Goal: Communication & Community: Answer question/provide support

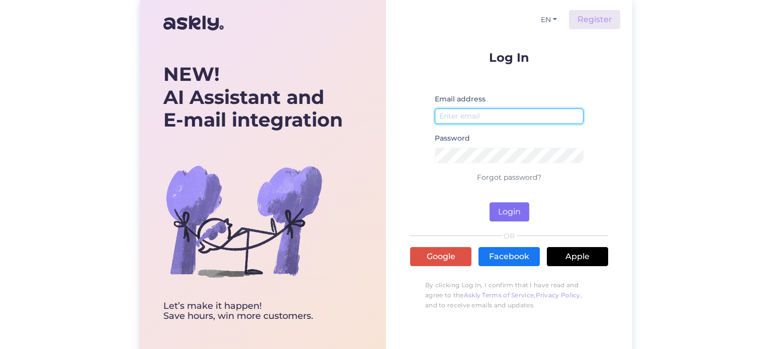
type input "[EMAIL_ADDRESS][DOMAIN_NAME]"
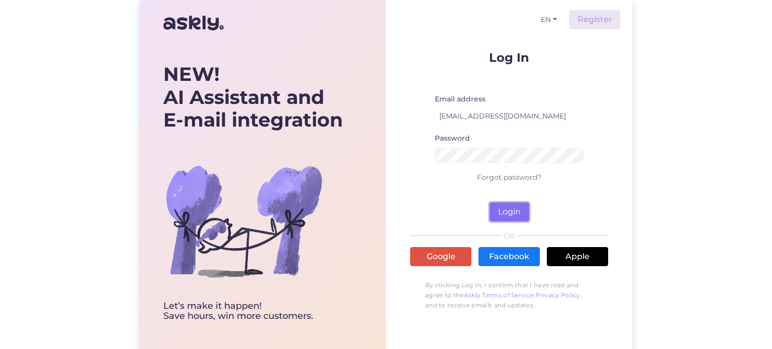
click at [499, 207] on button "Login" at bounding box center [510, 212] width 40 height 19
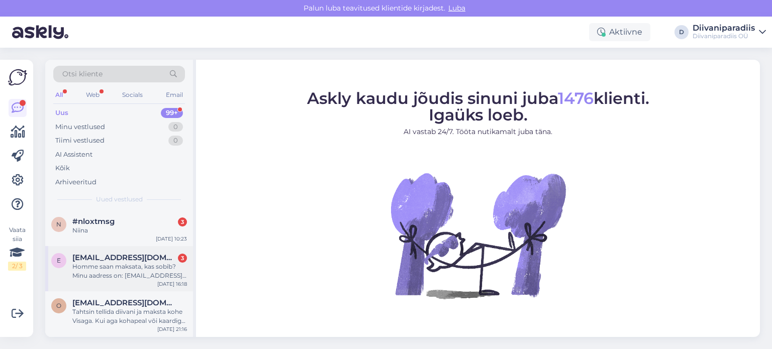
click at [157, 274] on div "Homme saan maksata, kas sobib? Minu aadress on: [EMAIL_ADDRESS][DOMAIN_NAME]" at bounding box center [129, 271] width 115 height 18
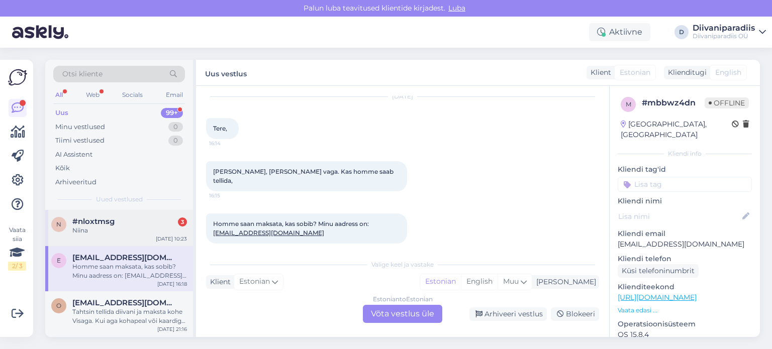
click at [112, 227] on div "Niina" at bounding box center [129, 230] width 115 height 9
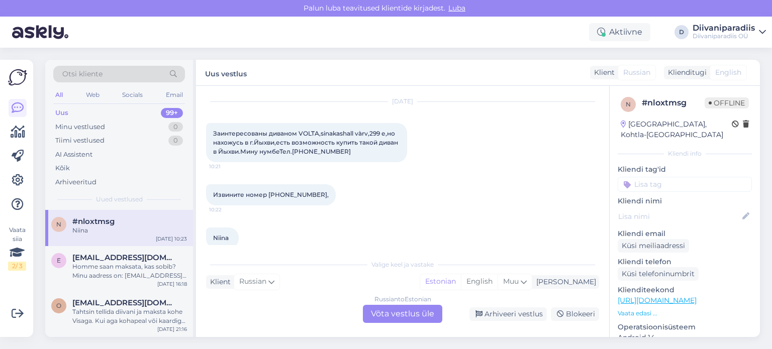
scroll to position [40, 0]
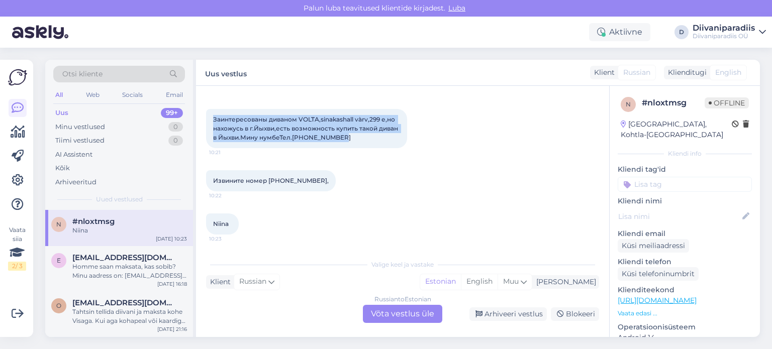
drag, startPoint x: 210, startPoint y: 119, endPoint x: 350, endPoint y: 135, distance: 141.2
click at [350, 135] on div "Заинтересованы диваном VOLTA,sinakashall vàrv,299 е,но нахожусь в г.Йыхви,есть …" at bounding box center [306, 128] width 201 height 39
copy span "Заинтересованы диваном VOLTA,sinakashall vàrv,299 е,но нахожусь в г.Йыхви,есть …"
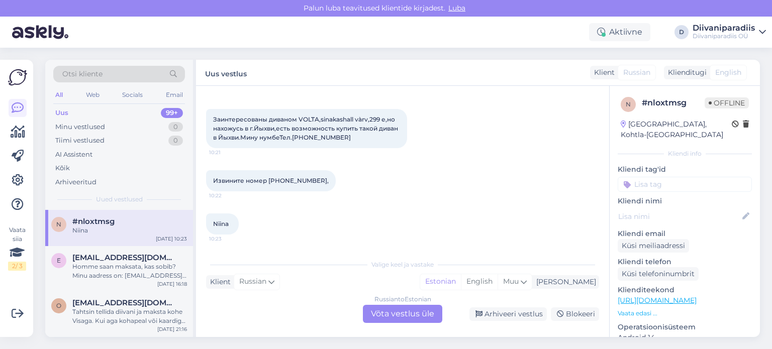
click at [436, 185] on div "Извините номер [PHONE_NUMBER], 10:22" at bounding box center [402, 180] width 393 height 43
click at [120, 265] on div "Homme saan maksata, kas sobib? Minu aadress on: [EMAIL_ADDRESS][DOMAIN_NAME]" at bounding box center [129, 271] width 115 height 18
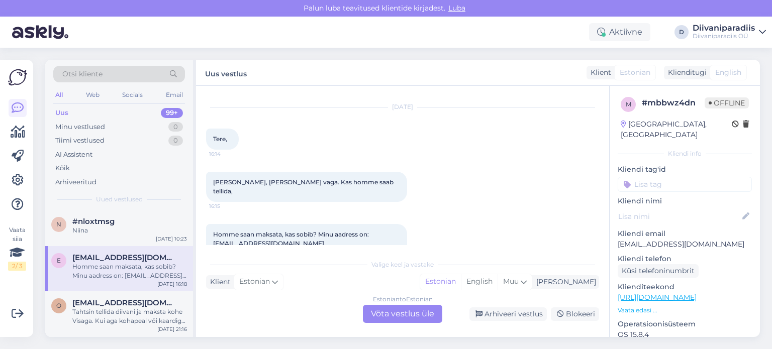
scroll to position [31, 0]
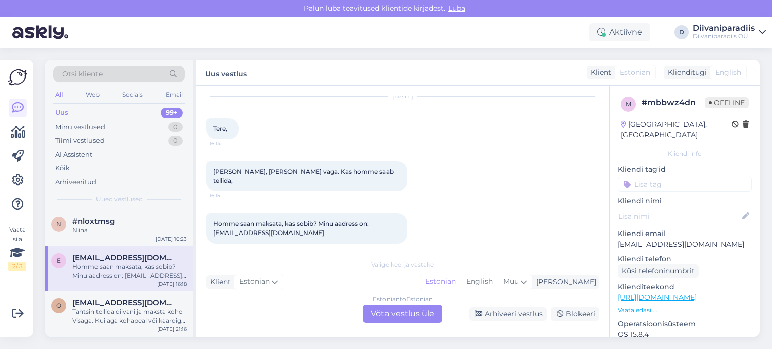
click at [640, 239] on p "[EMAIL_ADDRESS][DOMAIN_NAME]" at bounding box center [685, 244] width 134 height 11
copy p "[EMAIL_ADDRESS][DOMAIN_NAME]"
